Goal: Find specific page/section: Find specific page/section

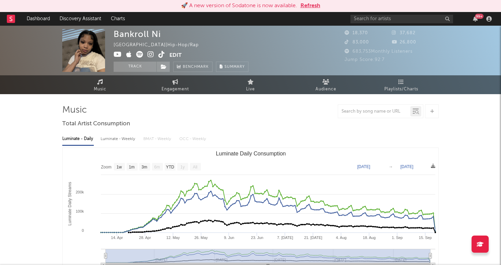
select select "1w"
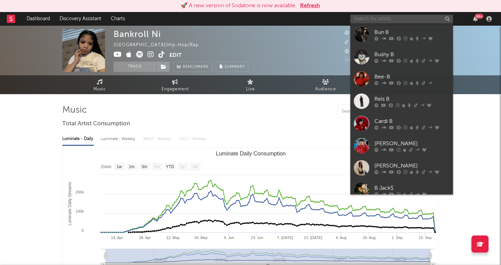
click at [393, 18] on input "text" at bounding box center [402, 19] width 103 height 9
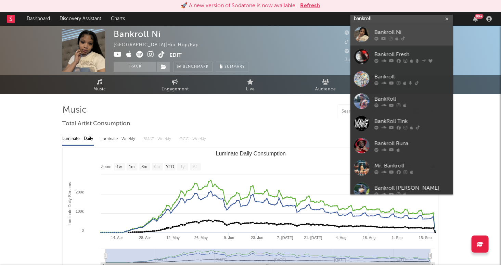
type input "bankroll"
click at [429, 37] on div at bounding box center [412, 39] width 75 height 4
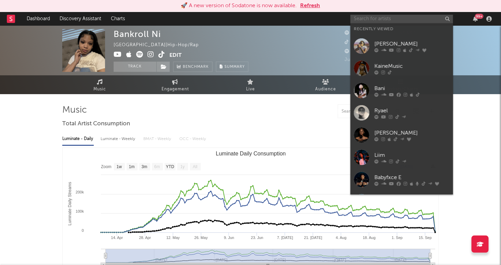
click at [386, 22] on input "text" at bounding box center [402, 19] width 103 height 9
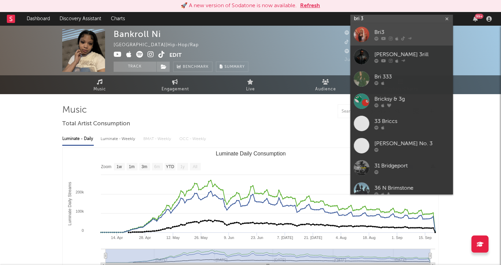
type input "bri 3"
click at [419, 32] on div "Bri3" at bounding box center [412, 32] width 75 height 8
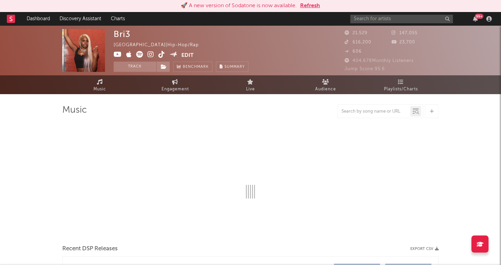
select select "6m"
